Goal: Information Seeking & Learning: Learn about a topic

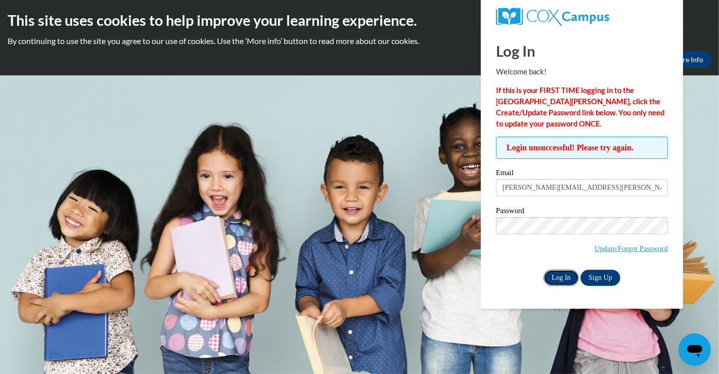
click at [559, 273] on input "Log In" at bounding box center [560, 277] width 35 height 16
click at [672, 23] on div at bounding box center [581, 16] width 187 height 33
click at [460, 49] on div "This site uses cookies to help improve your learning experience. By continuing …" at bounding box center [359, 37] width 719 height 75
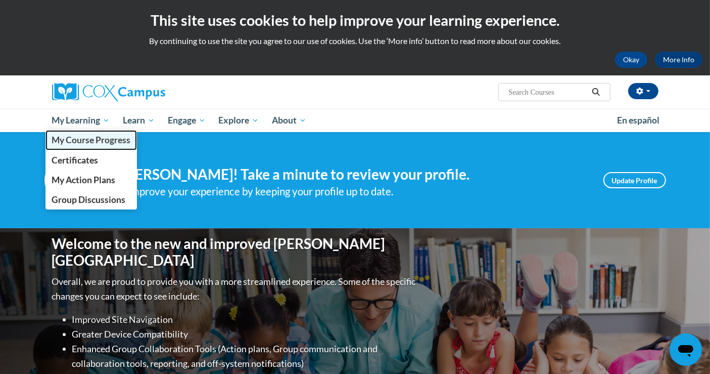
click at [92, 140] on span "My Course Progress" at bounding box center [91, 139] width 79 height 11
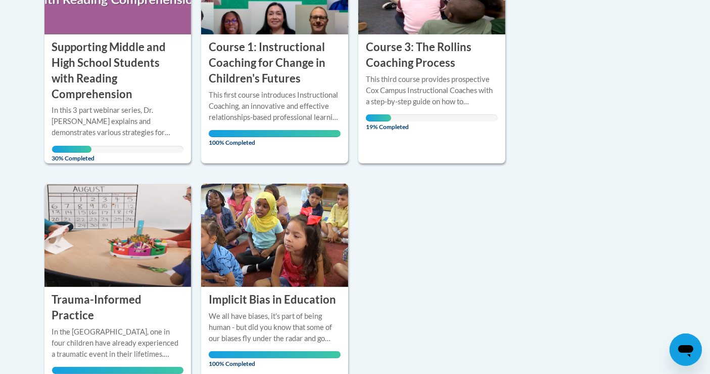
scroll to position [329, 0]
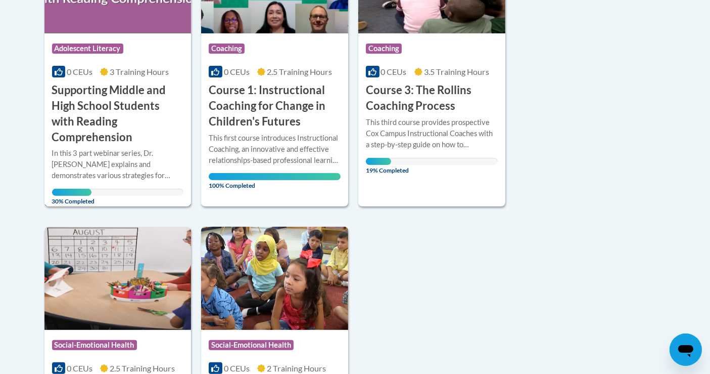
click at [98, 105] on h3 "Supporting Middle and High School Students with Reading Comprehension" at bounding box center [118, 113] width 132 height 62
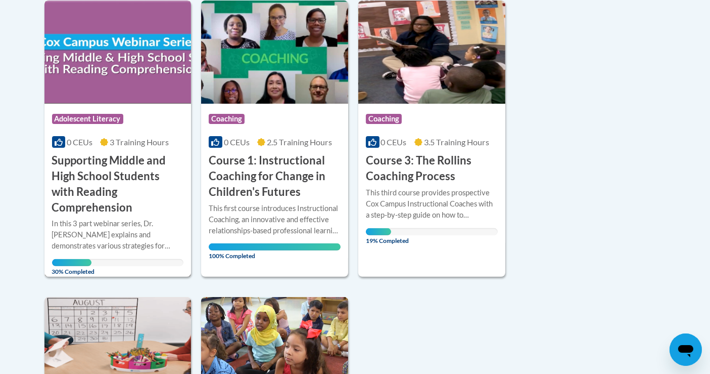
scroll to position [257, 0]
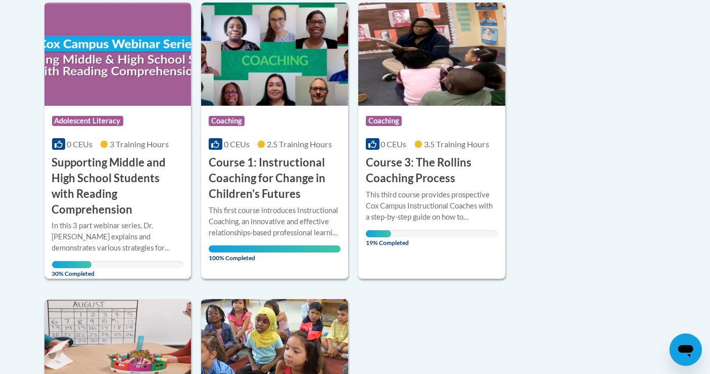
click at [86, 161] on h3 "Supporting Middle and High School Students with Reading Comprehension" at bounding box center [118, 186] width 132 height 62
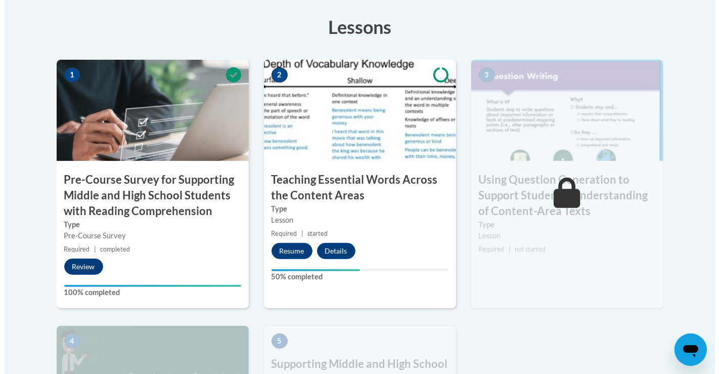
scroll to position [317, 0]
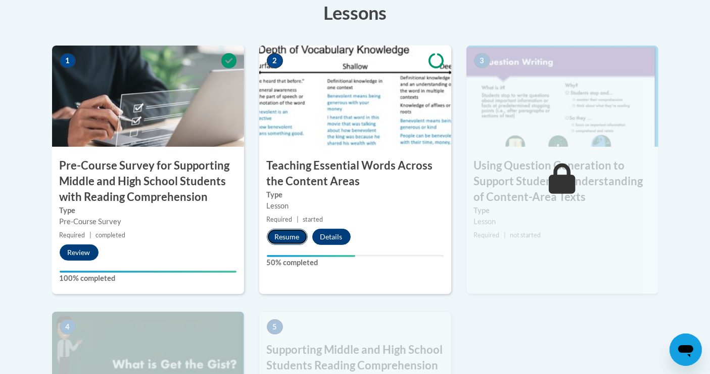
click at [282, 237] on button "Resume" at bounding box center [287, 237] width 41 height 16
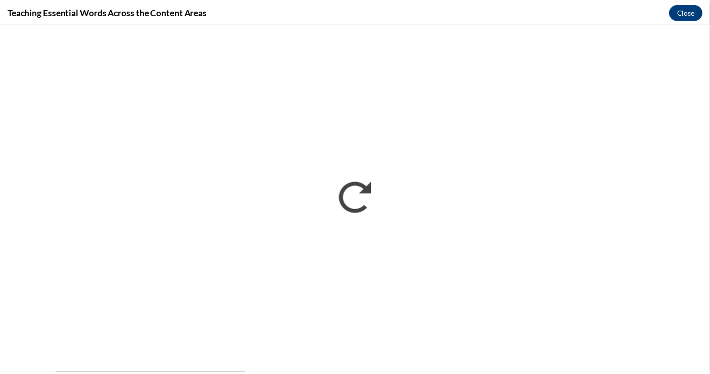
scroll to position [0, 0]
